Goal: Transaction & Acquisition: Book appointment/travel/reservation

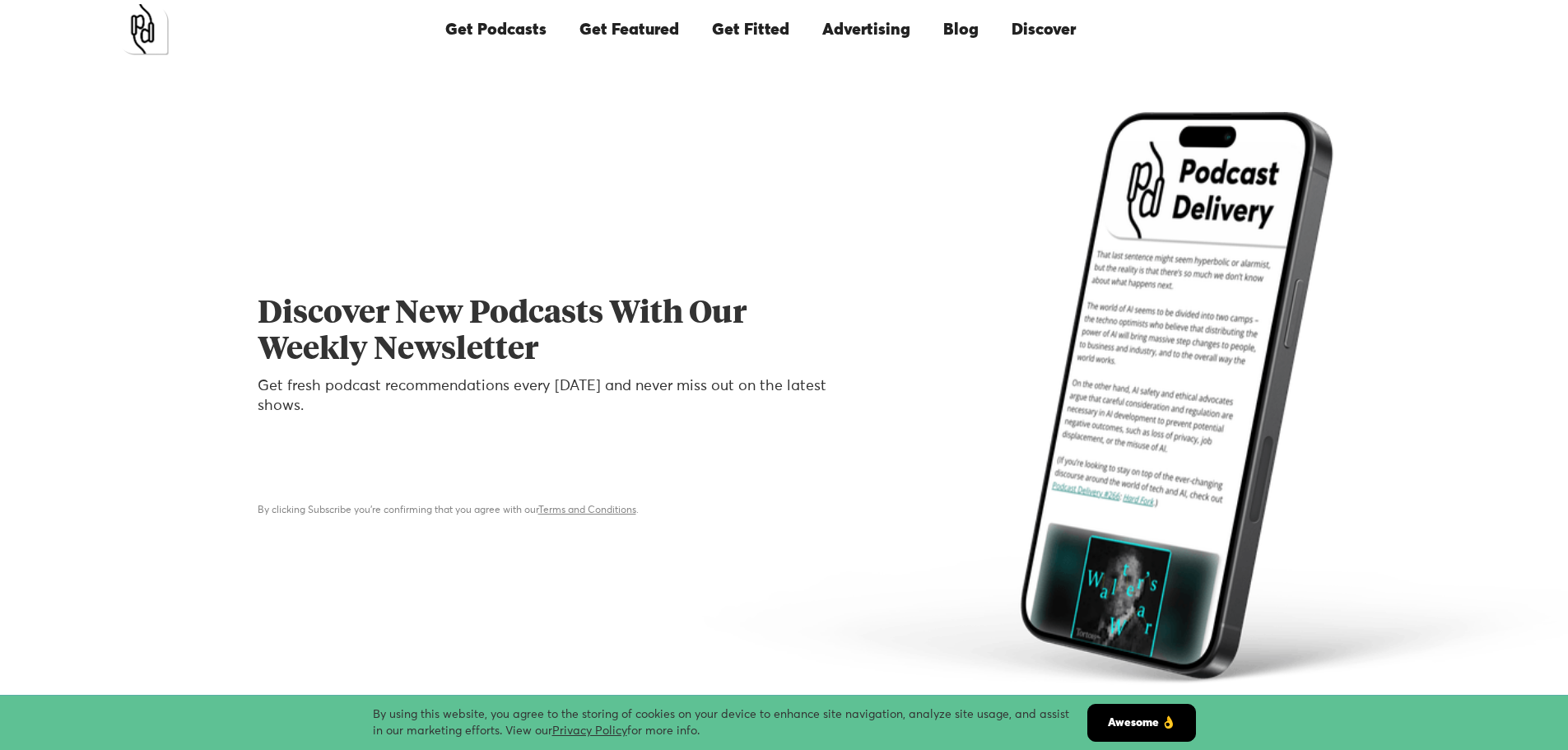
click at [879, 27] on link "Advertising" at bounding box center [867, 30] width 121 height 56
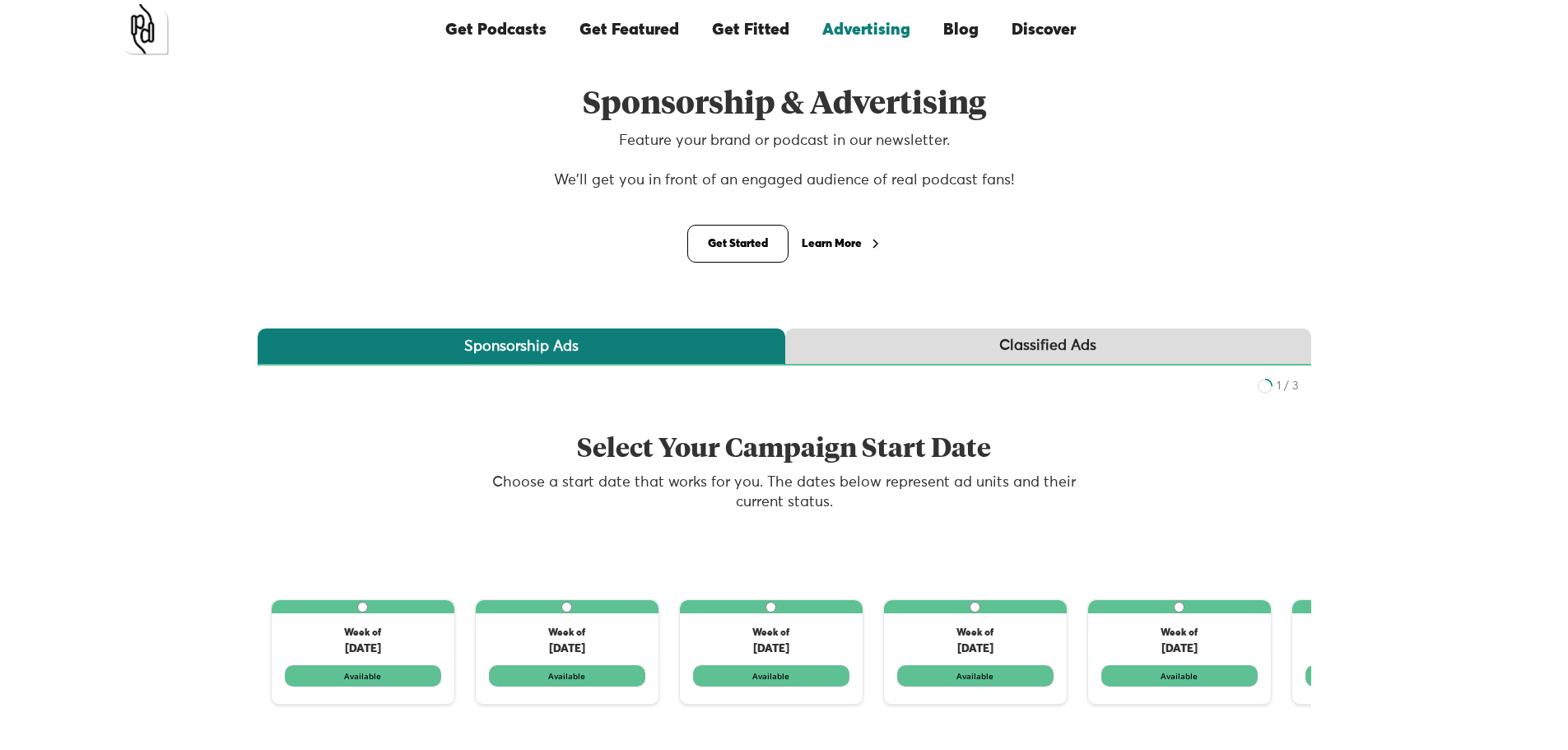
scroll to position [82, 0]
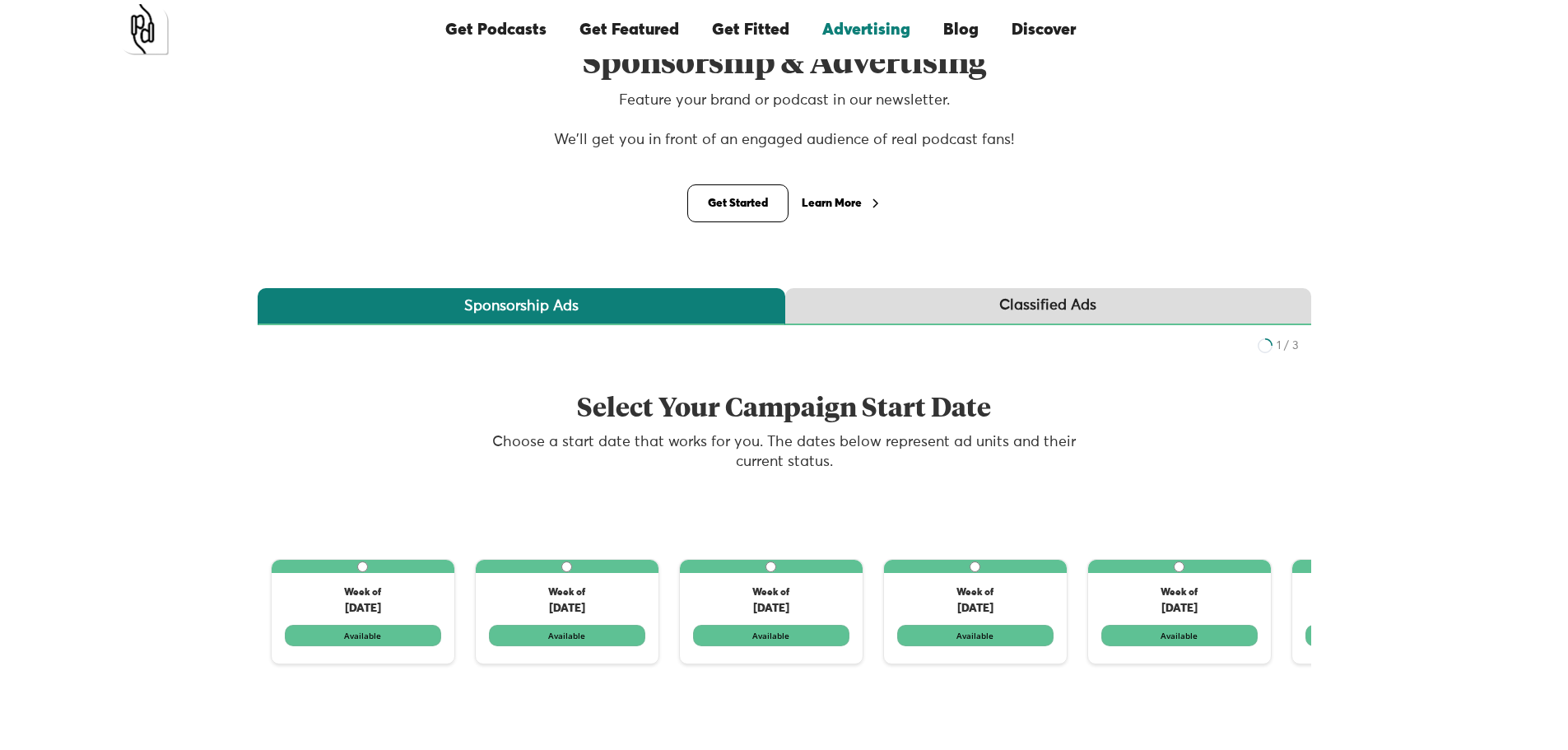
click at [617, 26] on link "Get Featured" at bounding box center [629, 30] width 132 height 56
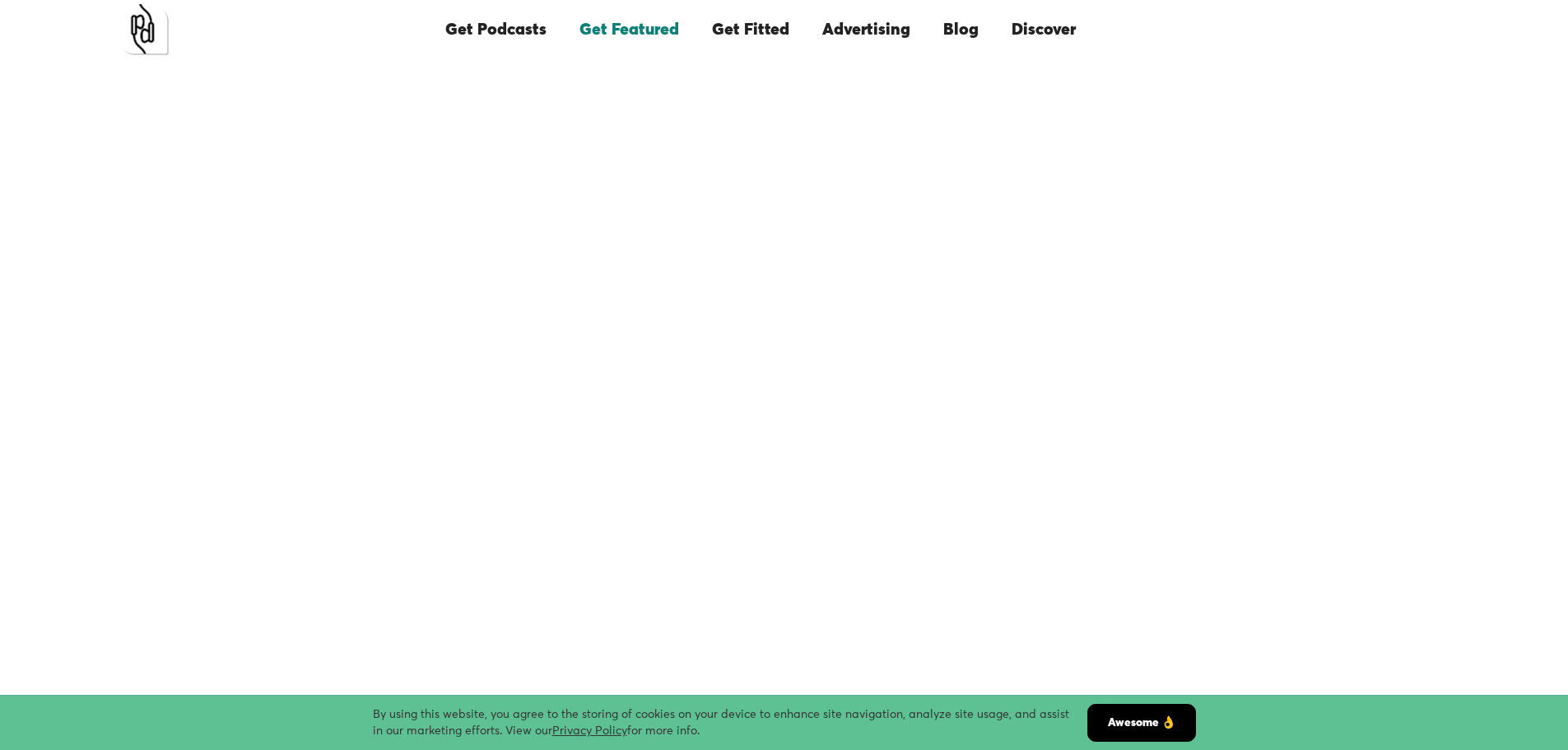
click at [1142, 721] on link "Awesome 👌" at bounding box center [1141, 723] width 108 height 38
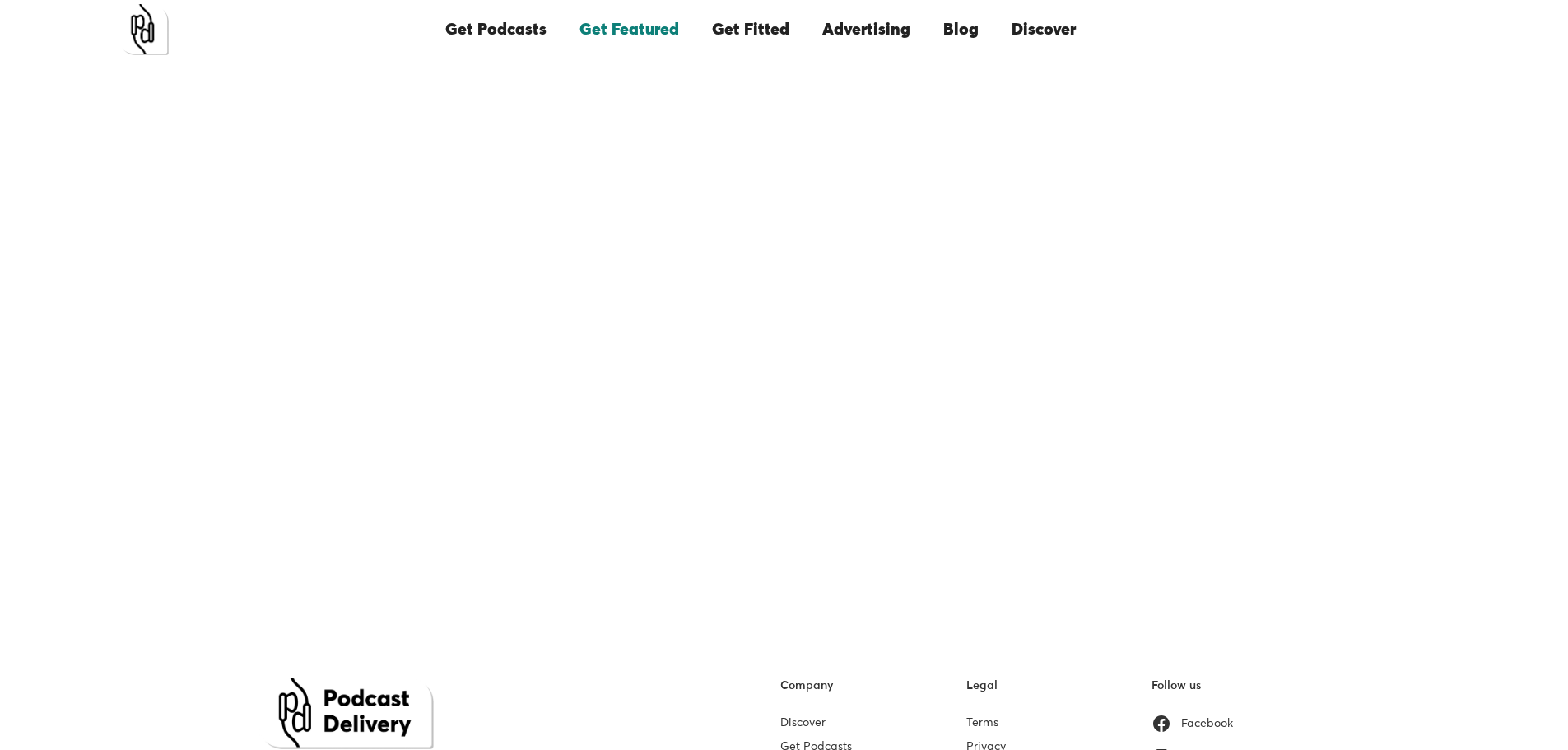
scroll to position [59, 0]
